Goal: Navigation & Orientation: Find specific page/section

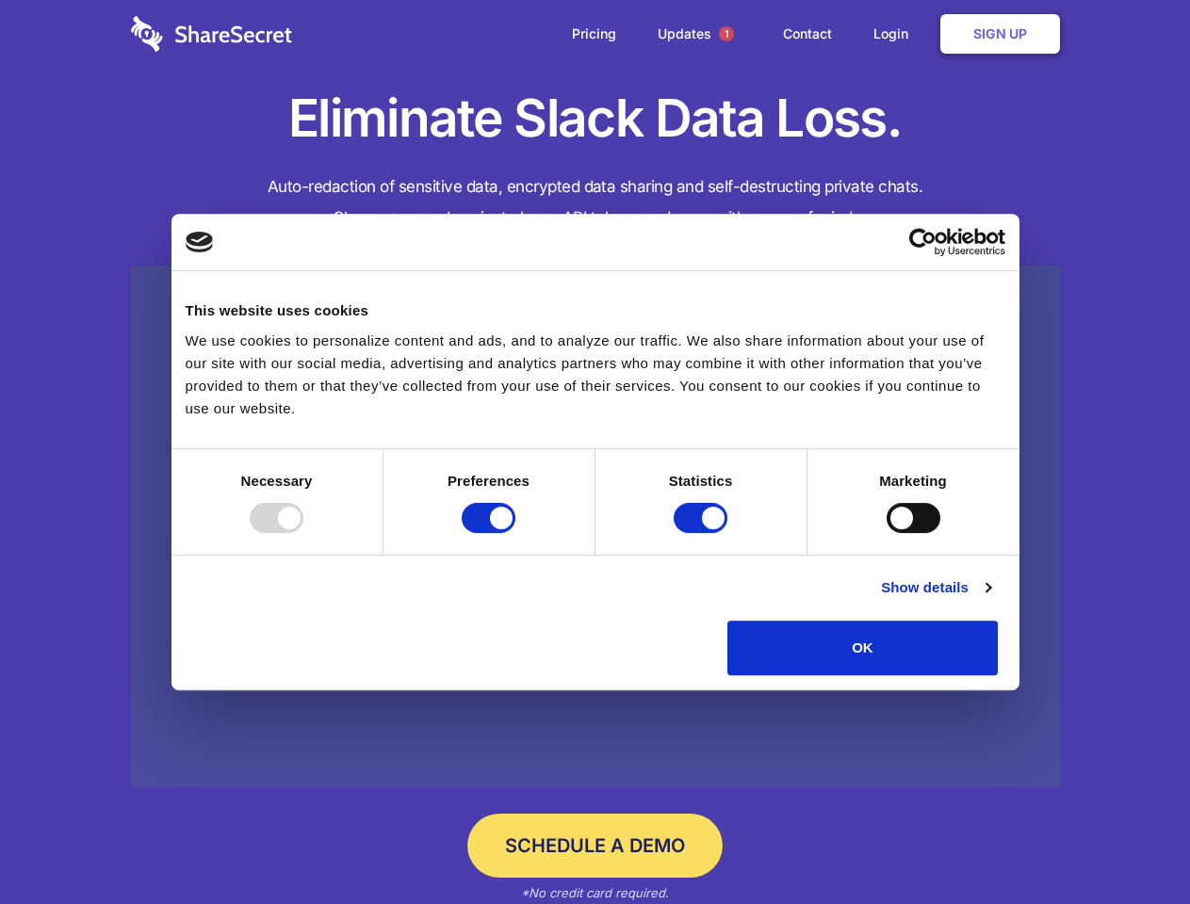
click at [303, 533] on div at bounding box center [277, 518] width 54 height 30
click at [515, 533] on input "Preferences" at bounding box center [489, 518] width 54 height 30
checkbox input "false"
click at [703, 533] on input "Statistics" at bounding box center [701, 518] width 54 height 30
checkbox input "false"
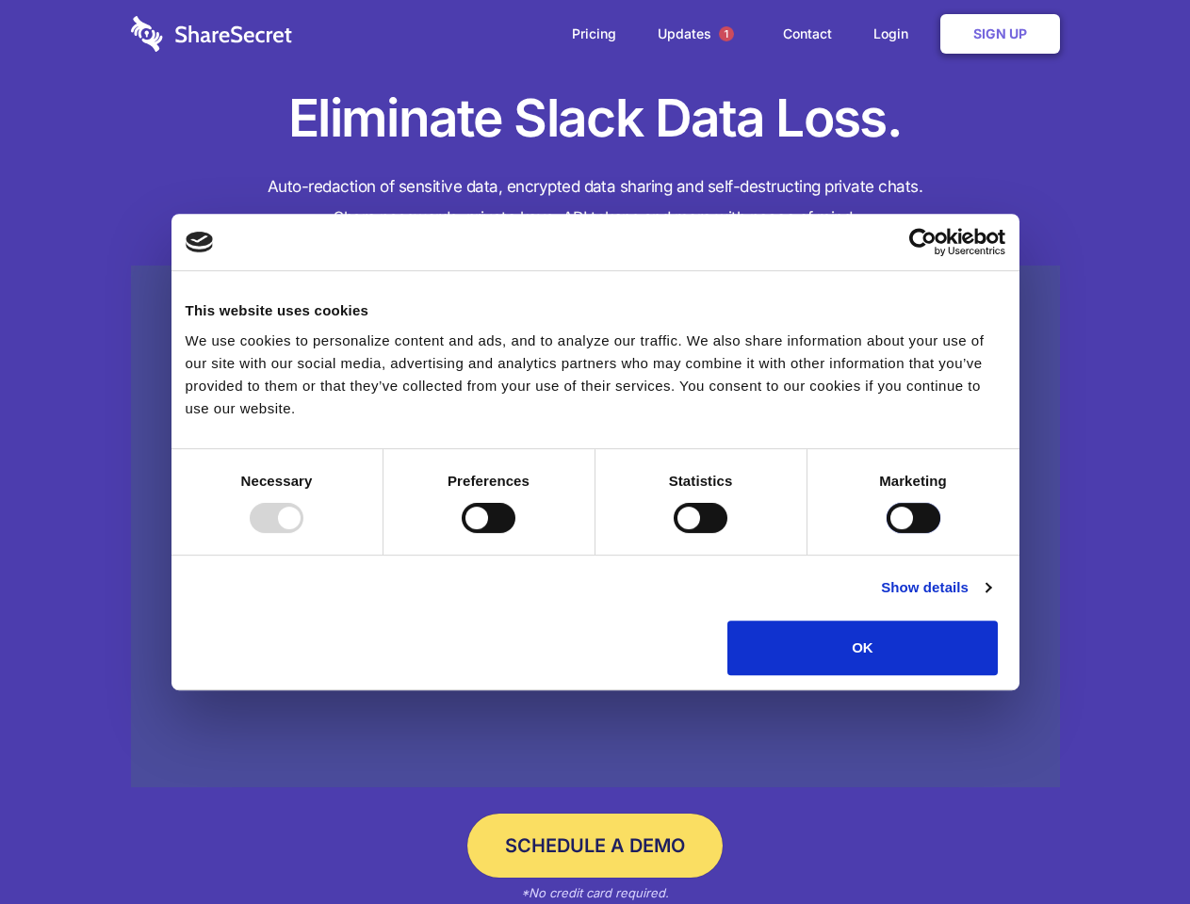
click at [886, 533] on input "Marketing" at bounding box center [913, 518] width 54 height 30
checkbox input "true"
click at [990, 599] on link "Show details" at bounding box center [935, 588] width 109 height 23
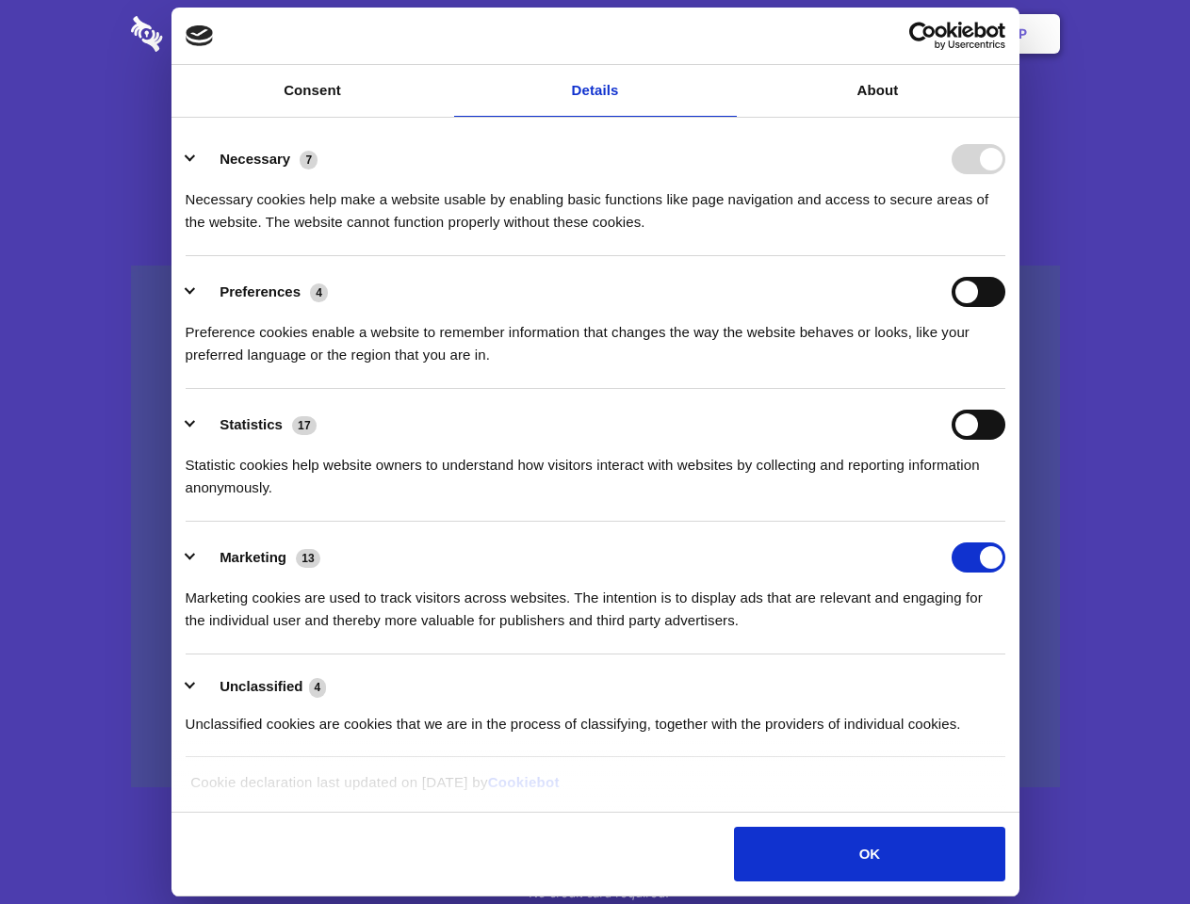
click at [1014, 682] on ul "Necessary 7 Necessary cookies help make a website usable by enabling basic func…" at bounding box center [594, 440] width 837 height 635
click at [725, 34] on span "1" at bounding box center [726, 33] width 15 height 15
